Goal: Task Accomplishment & Management: Complete application form

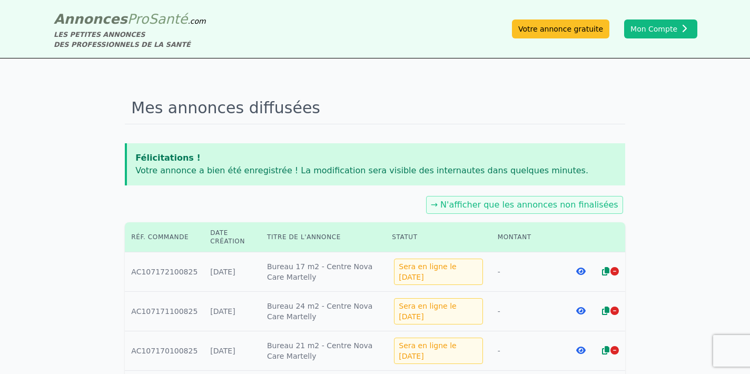
scroll to position [225, 0]
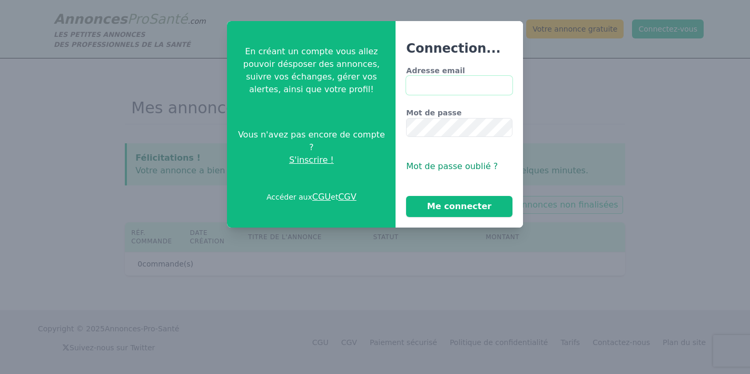
type input "**********"
click at [459, 207] on button "Me connecter" at bounding box center [459, 206] width 106 height 21
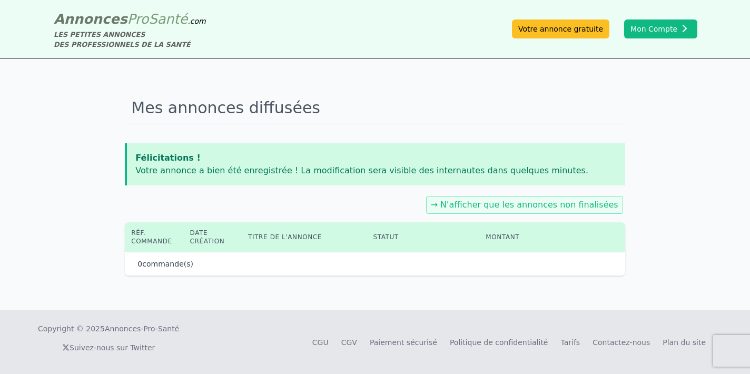
click at [663, 15] on div "Annonces Pro Santé .com LES PETITES ANNONCES DES PROFESSIONNELS DE LA SANTÉ Vot…" at bounding box center [374, 28] width 657 height 41
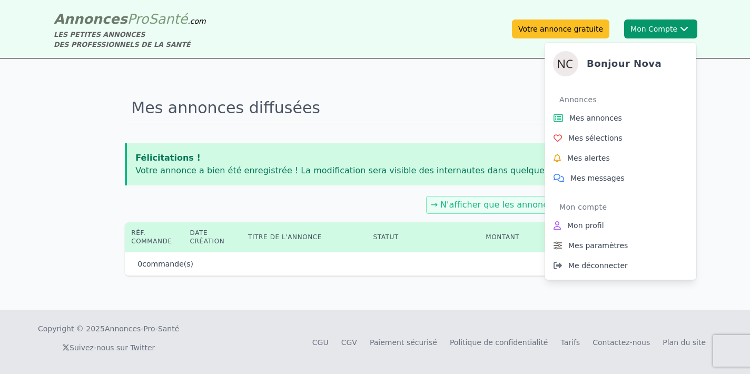
click at [656, 30] on button "Mon Compte Bonjour Nova Annonces Mes annonces Mes sélections Mes alertes Mes me…" at bounding box center [660, 28] width 73 height 19
click at [606, 123] on span "Mes annonces" at bounding box center [595, 118] width 53 height 11
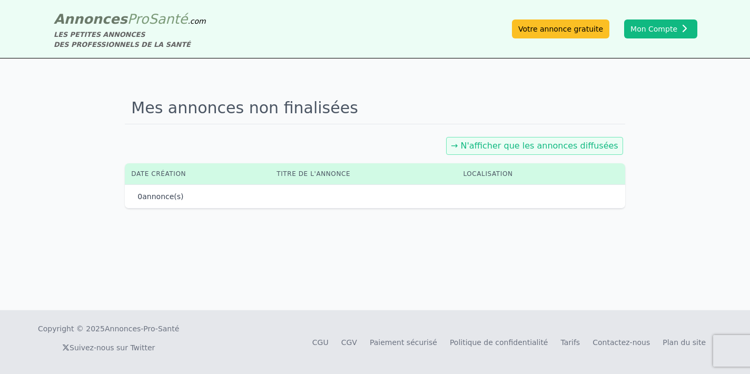
click at [517, 146] on link "→ N'afficher que les annonces diffusées" at bounding box center [535, 146] width 168 height 10
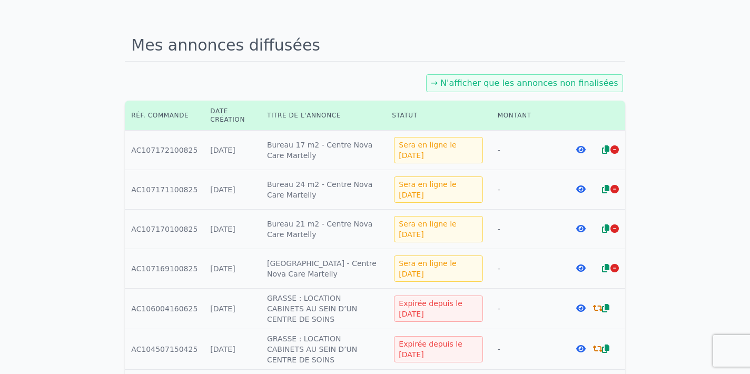
scroll to position [68, 0]
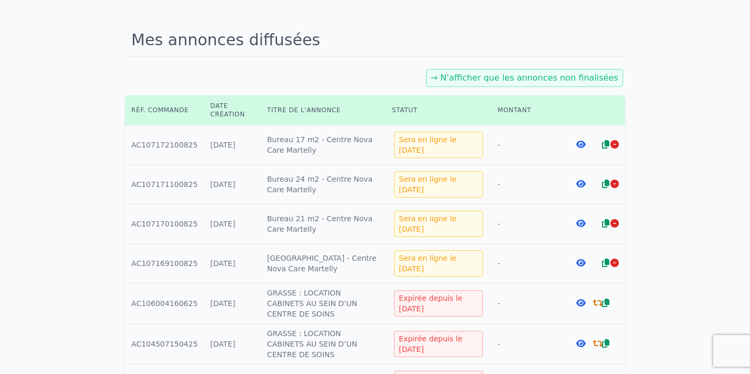
click at [584, 264] on icon at bounding box center [580, 263] width 9 height 8
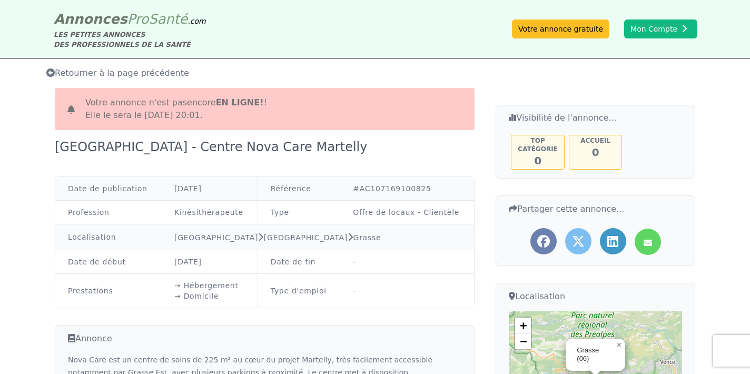
scroll to position [4, 0]
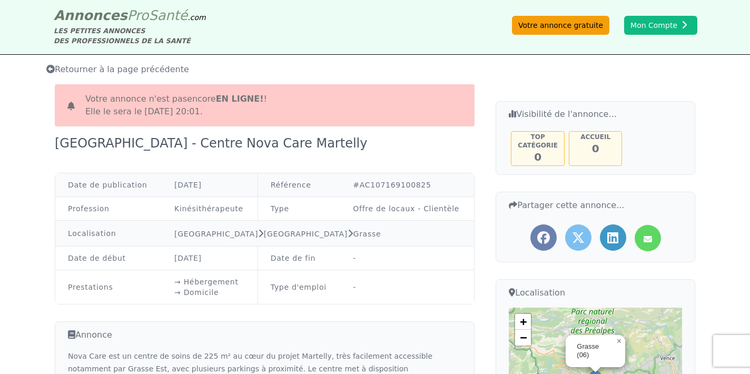
click at [564, 31] on link "Votre annonce gratuite" at bounding box center [560, 25] width 97 height 19
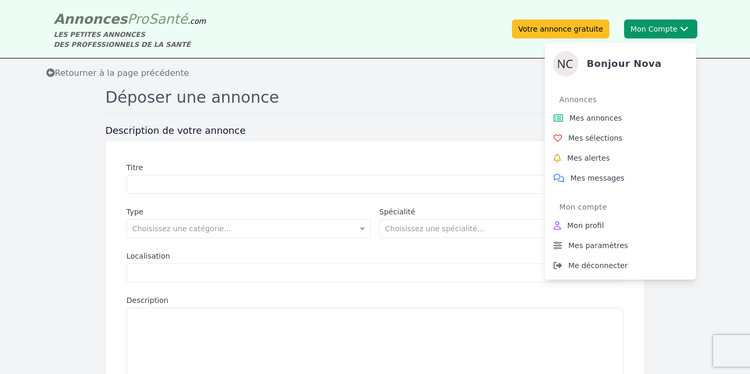
click at [671, 31] on button "Mon Compte Bonjour Nova Annonces Mes annonces Mes sélections Mes alertes Mes me…" at bounding box center [660, 28] width 73 height 19
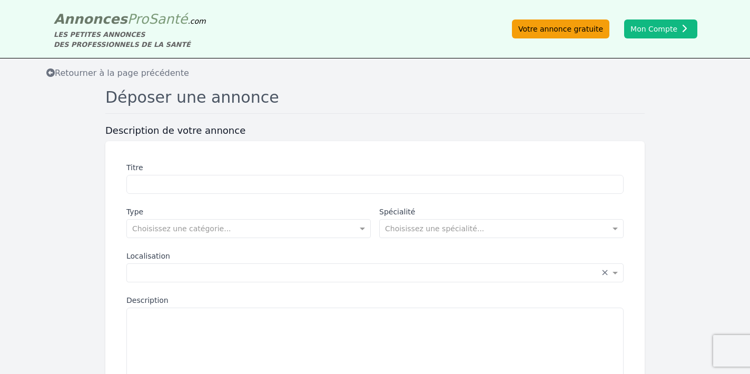
click at [595, 32] on link "Votre annonce gratuite" at bounding box center [560, 28] width 97 height 19
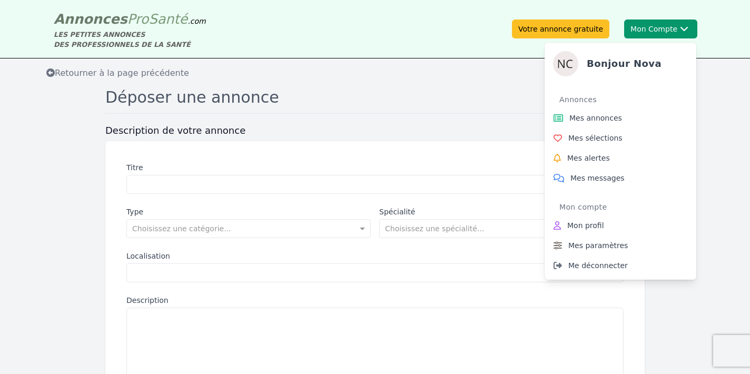
click at [657, 27] on button "Mon Compte Bonjour Nova Annonces Mes annonces Mes sélections Mes alertes Mes me…" at bounding box center [660, 28] width 73 height 19
click at [608, 123] on link "Mes annonces" at bounding box center [620, 118] width 143 height 20
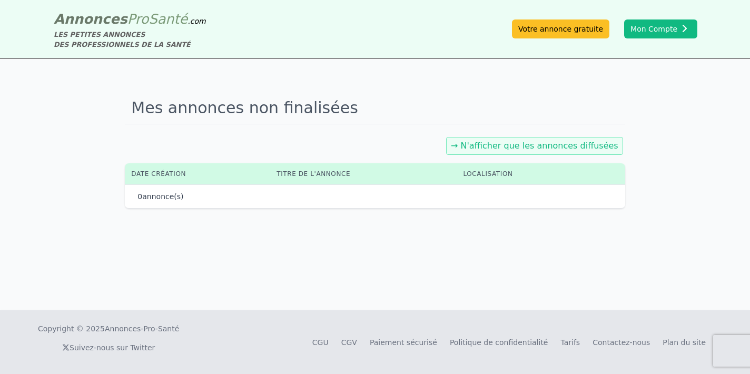
click at [502, 148] on link "→ N'afficher que les annonces diffusées" at bounding box center [535, 146] width 168 height 10
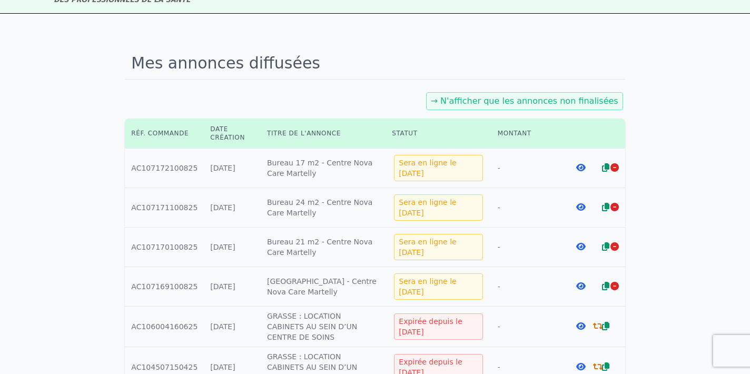
scroll to position [55, 0]
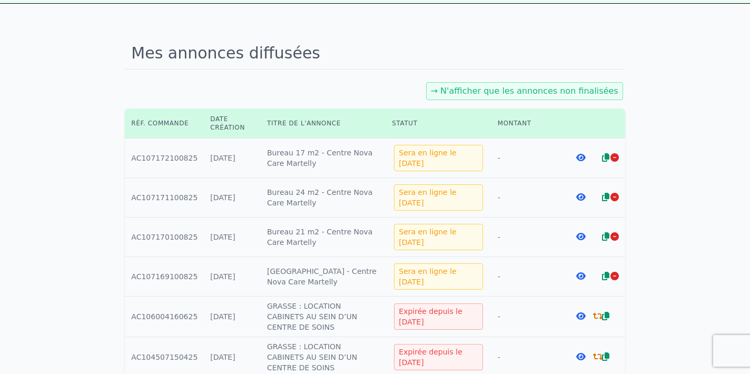
drag, startPoint x: 336, startPoint y: 285, endPoint x: 261, endPoint y: 267, distance: 76.4
click at [261, 267] on td "Titre : [GEOGRAPHIC_DATA] - Centre Nova Care Martelly" at bounding box center [323, 277] width 125 height 40
copy td "[GEOGRAPHIC_DATA] - Centre Nova Care Martelly"
click at [612, 278] on icon at bounding box center [615, 276] width 8 height 8
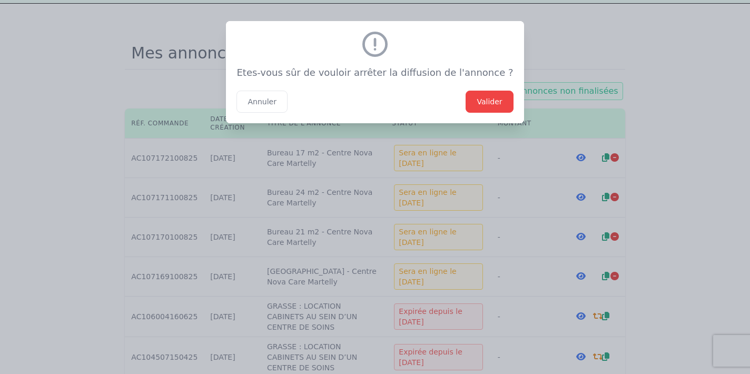
click at [479, 105] on button "Valider" at bounding box center [489, 102] width 47 height 22
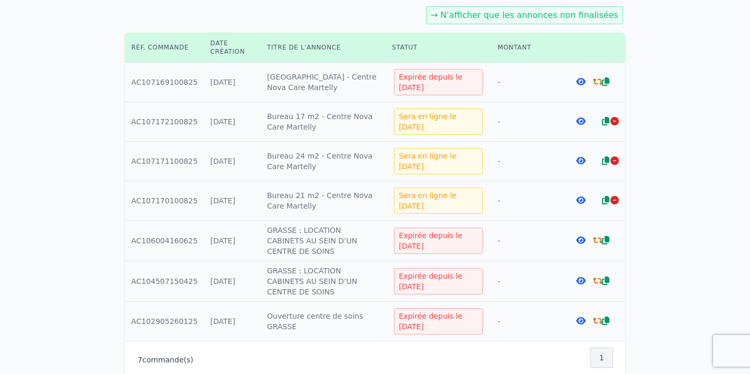
scroll to position [132, 0]
click at [584, 81] on icon at bounding box center [580, 80] width 9 height 8
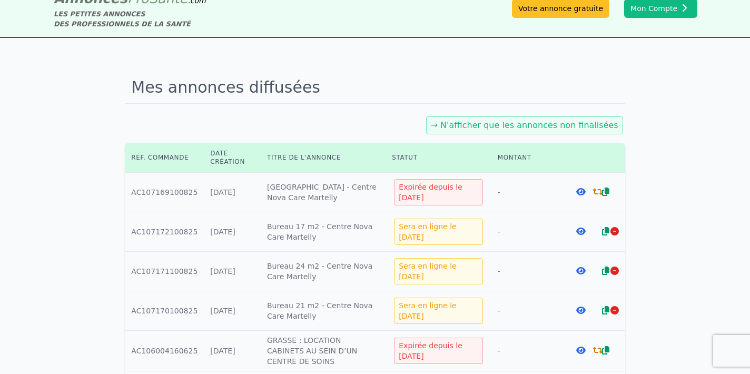
scroll to position [21, 0]
click at [593, 5] on link "Votre annonce gratuite" at bounding box center [560, 7] width 97 height 19
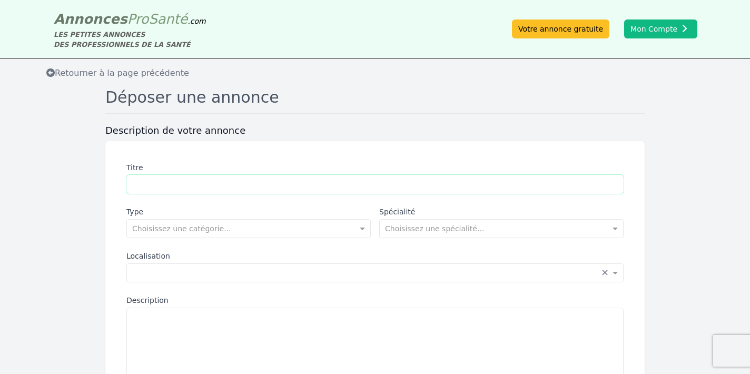
click at [274, 193] on input "Titre" at bounding box center [374, 184] width 497 height 19
paste input "**********"
type input "**********"
click at [278, 229] on input "text" at bounding box center [238, 227] width 212 height 11
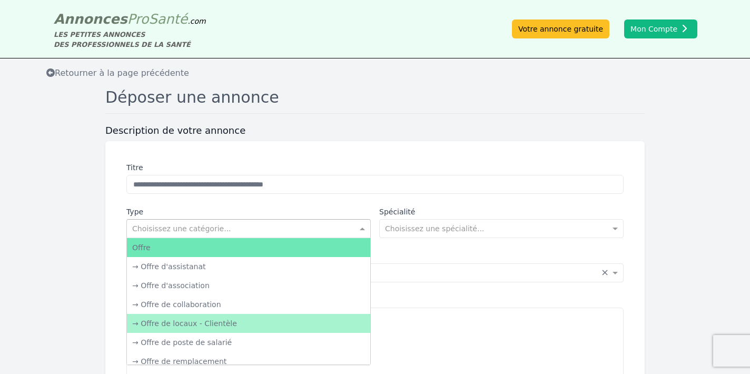
click at [232, 326] on div "→ Offre de locaux - Clientèle" at bounding box center [248, 323] width 243 height 19
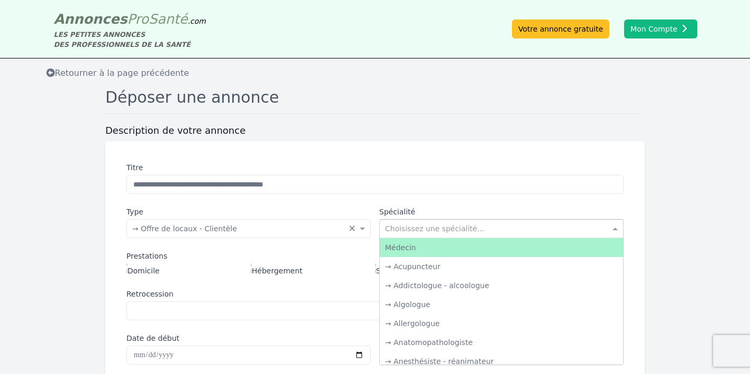
click at [401, 236] on div "Choisissez une spécialité..." at bounding box center [501, 228] width 244 height 19
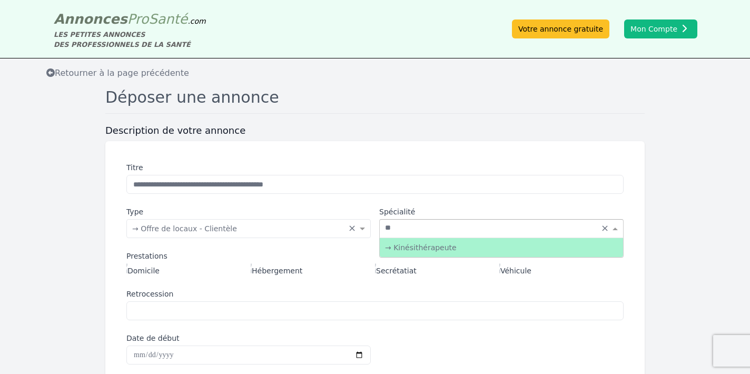
type input "***"
click at [421, 247] on div "→ Kinésithérapeute" at bounding box center [501, 247] width 243 height 19
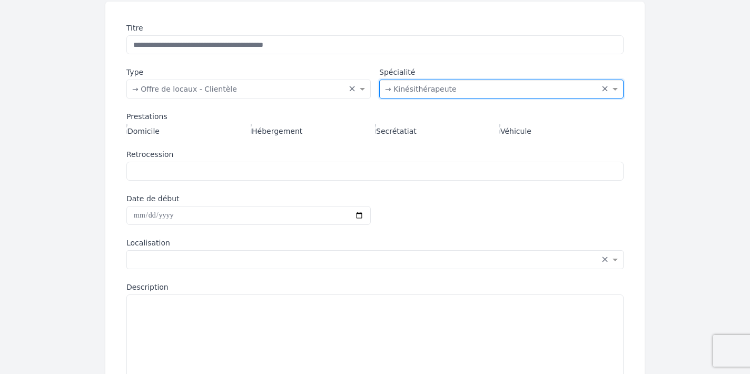
scroll to position [157, 0]
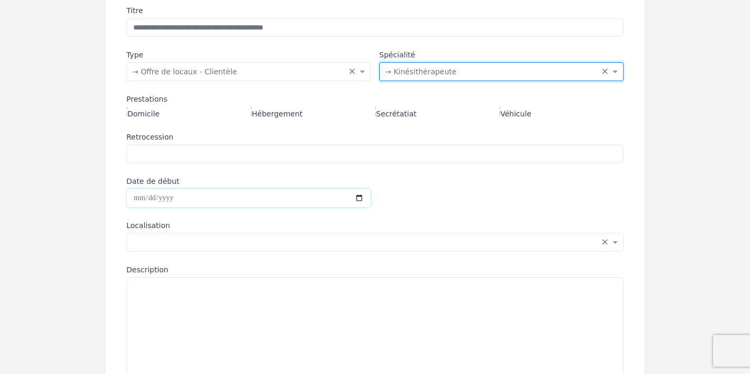
click at [144, 195] on input "Date de début" at bounding box center [248, 198] width 244 height 19
type input "**********"
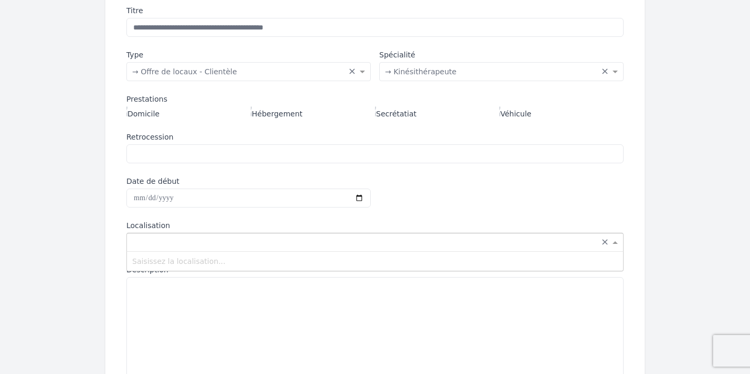
click at [258, 233] on div "Saisissez la localisation... × ×" at bounding box center [374, 242] width 497 height 19
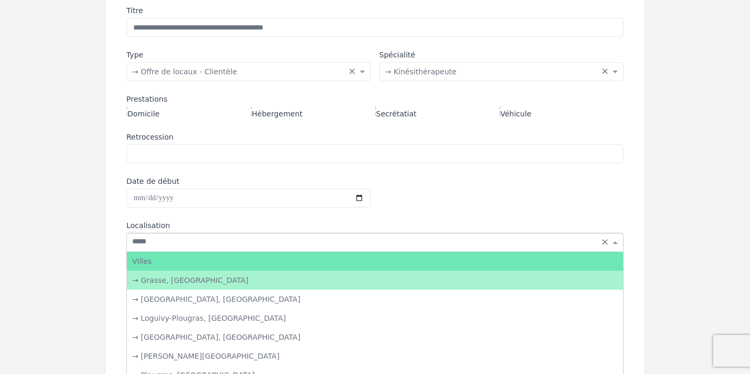
type input "******"
click at [215, 282] on div "→ Grasse, Alpes-Maritimes" at bounding box center [375, 280] width 496 height 19
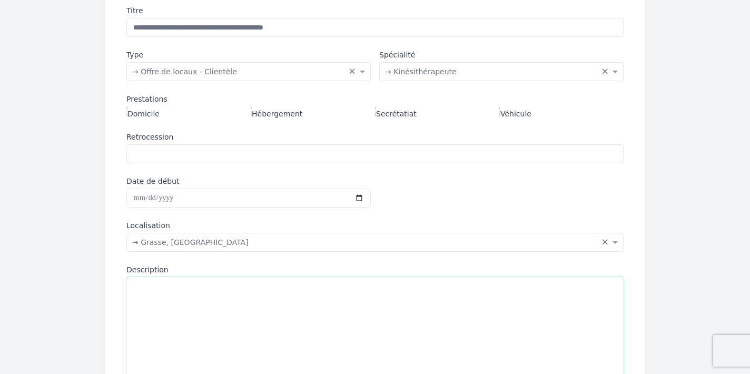
click at [214, 283] on textarea "Description" at bounding box center [374, 336] width 497 height 119
paste textarea "**********"
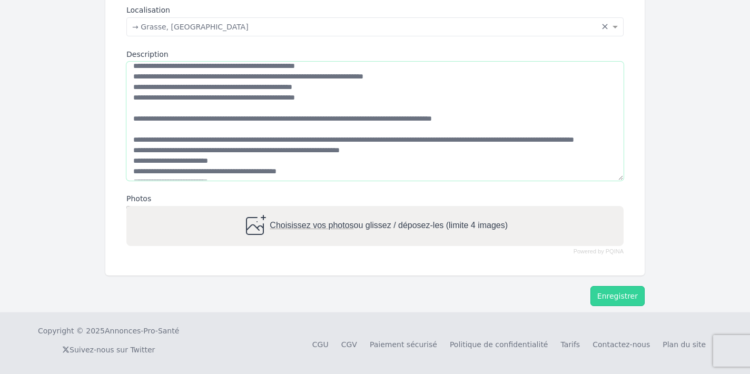
scroll to position [123, 0]
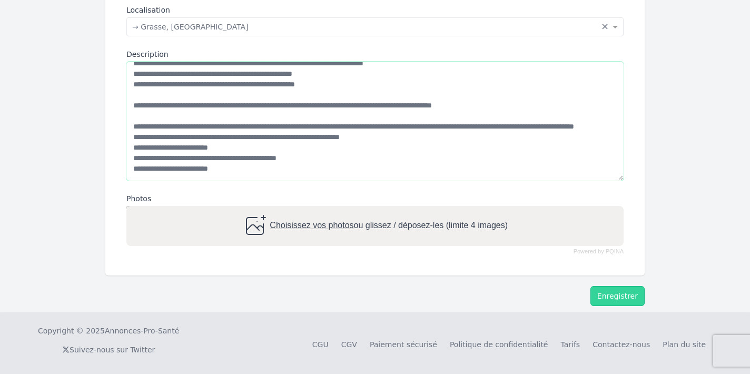
click at [287, 129] on textarea "Description" at bounding box center [374, 121] width 497 height 119
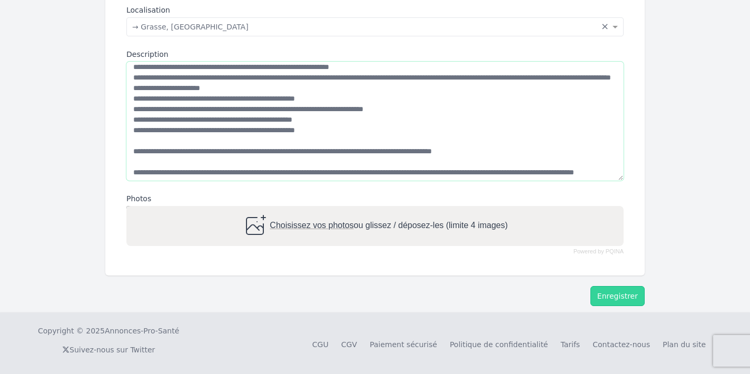
scroll to position [45, 0]
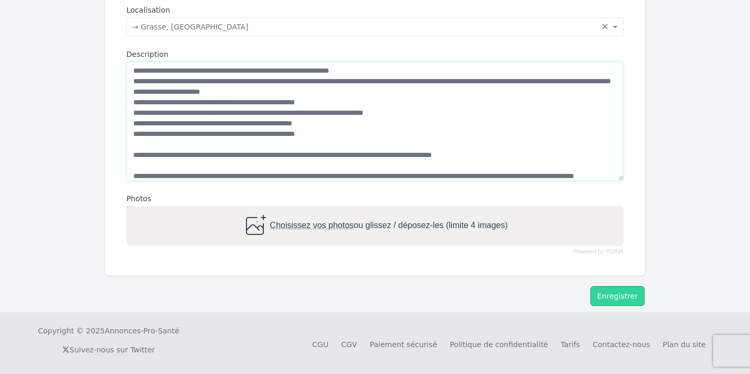
click at [274, 93] on textarea "Description" at bounding box center [374, 121] width 497 height 119
click at [274, 99] on textarea "Description" at bounding box center [374, 121] width 497 height 119
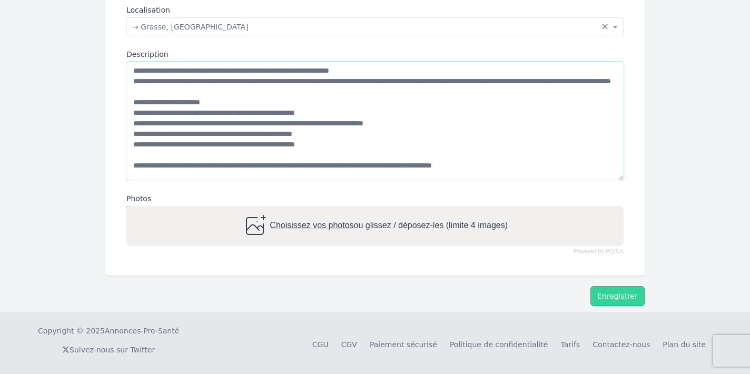
click at [132, 130] on textarea "Description" at bounding box center [374, 121] width 497 height 119
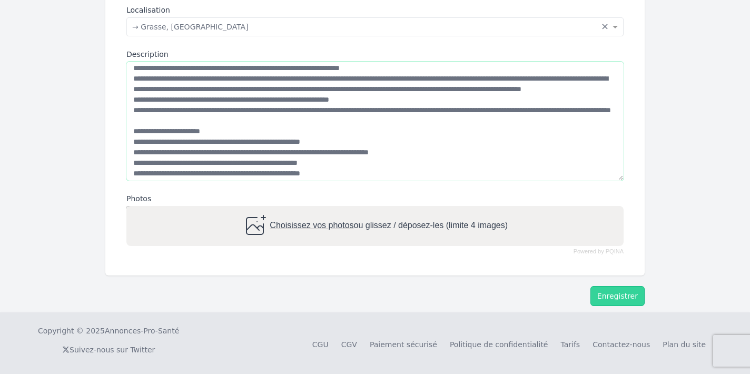
scroll to position [11, 0]
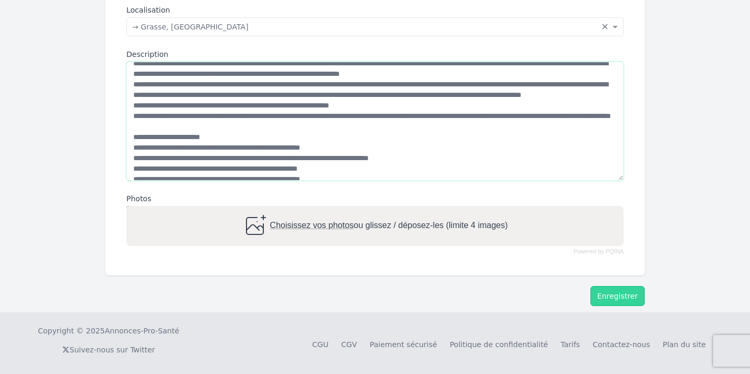
click at [348, 104] on textarea "Description" at bounding box center [374, 121] width 497 height 119
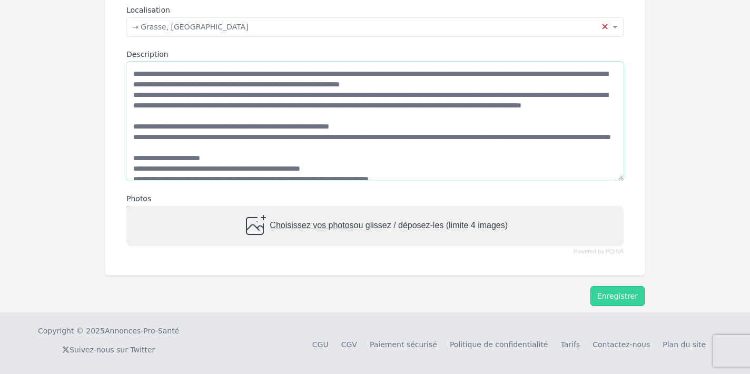
scroll to position [0, 0]
click at [565, 82] on textarea "Description" at bounding box center [374, 121] width 497 height 119
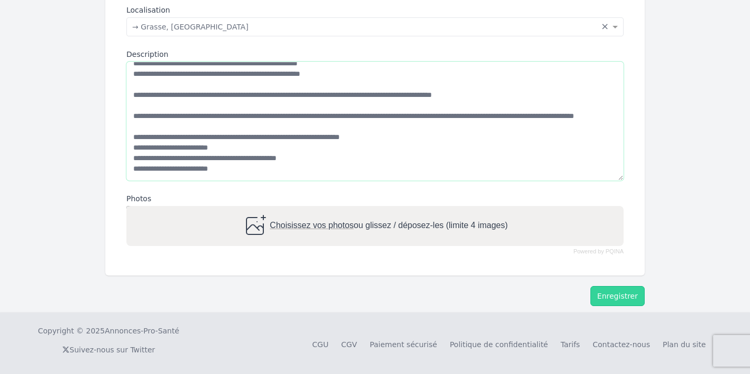
scroll to position [169, 0]
type textarea "**********"
click at [354, 221] on div "Choisissez vos photos ou glissez / déposez-les (limite 4 images)" at bounding box center [375, 225] width 266 height 25
click at [354, 209] on input "Choisissez vos photos ou glissez / déposez-les (limite 4 images)" at bounding box center [374, 207] width 497 height 3
type input "**********"
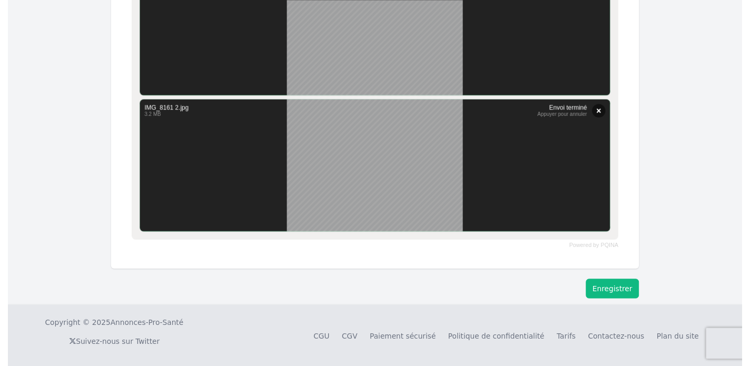
scroll to position [901, 0]
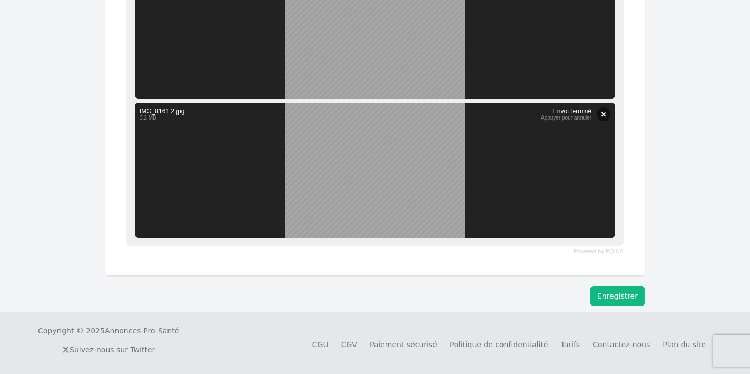
click at [612, 297] on button "Enregistrer" at bounding box center [618, 296] width 54 height 20
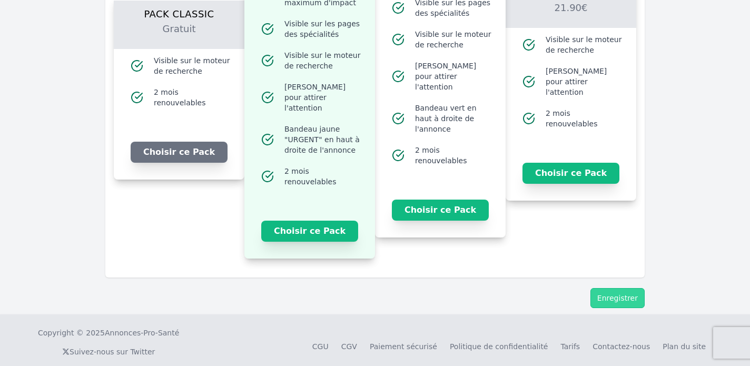
scroll to position [1305, 0]
click at [188, 134] on div "Choisir ce Pack" at bounding box center [179, 149] width 131 height 61
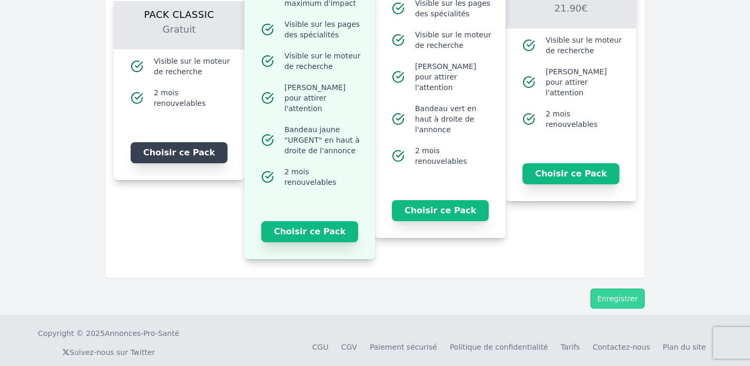
click at [188, 142] on button "Choisir ce Pack" at bounding box center [179, 152] width 97 height 21
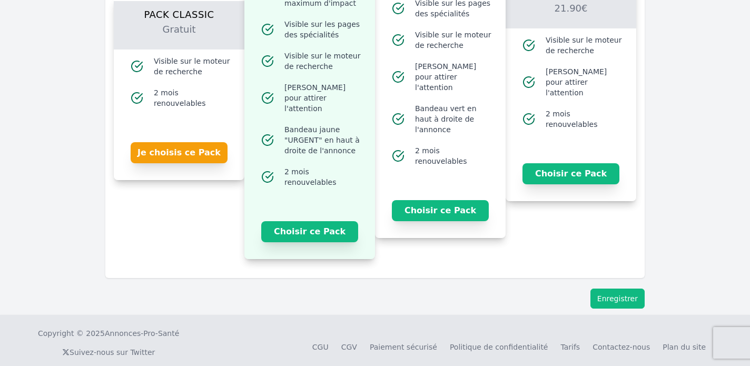
click at [608, 289] on button "Enregistrer" at bounding box center [618, 299] width 54 height 20
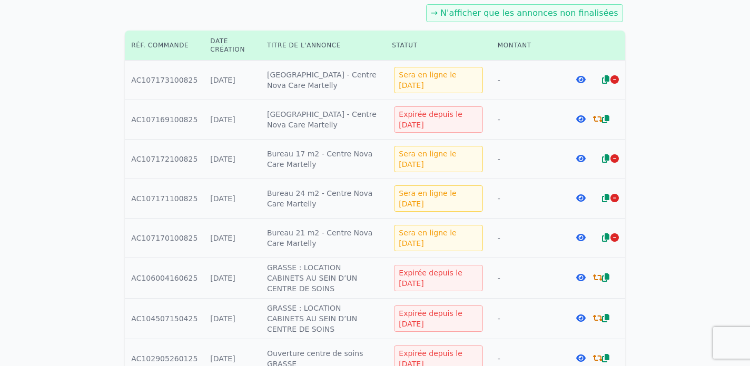
scroll to position [185, 0]
